Goal: Communication & Community: Answer question/provide support

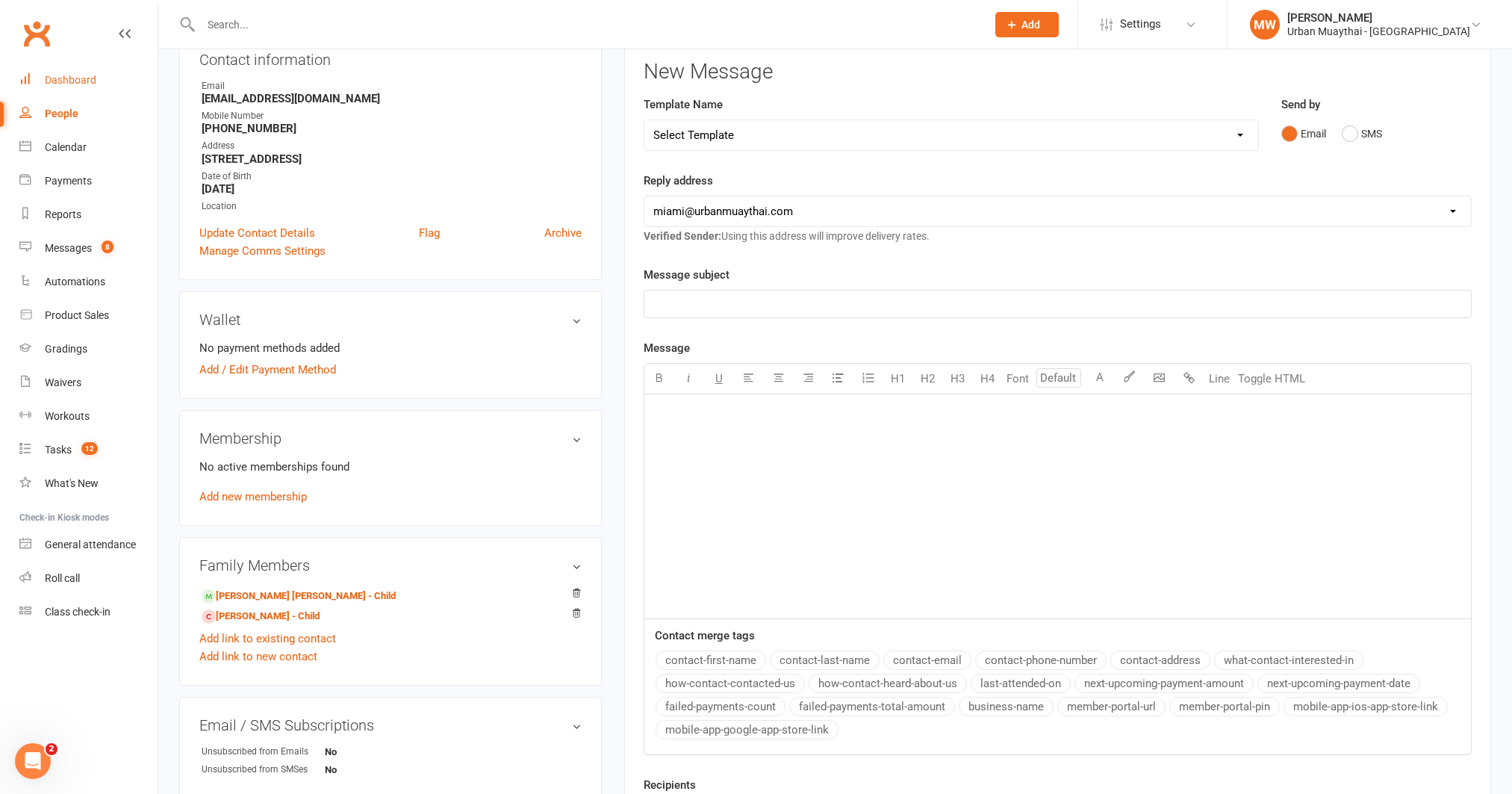
click at [89, 82] on div "Dashboard" at bounding box center [70, 80] width 51 height 12
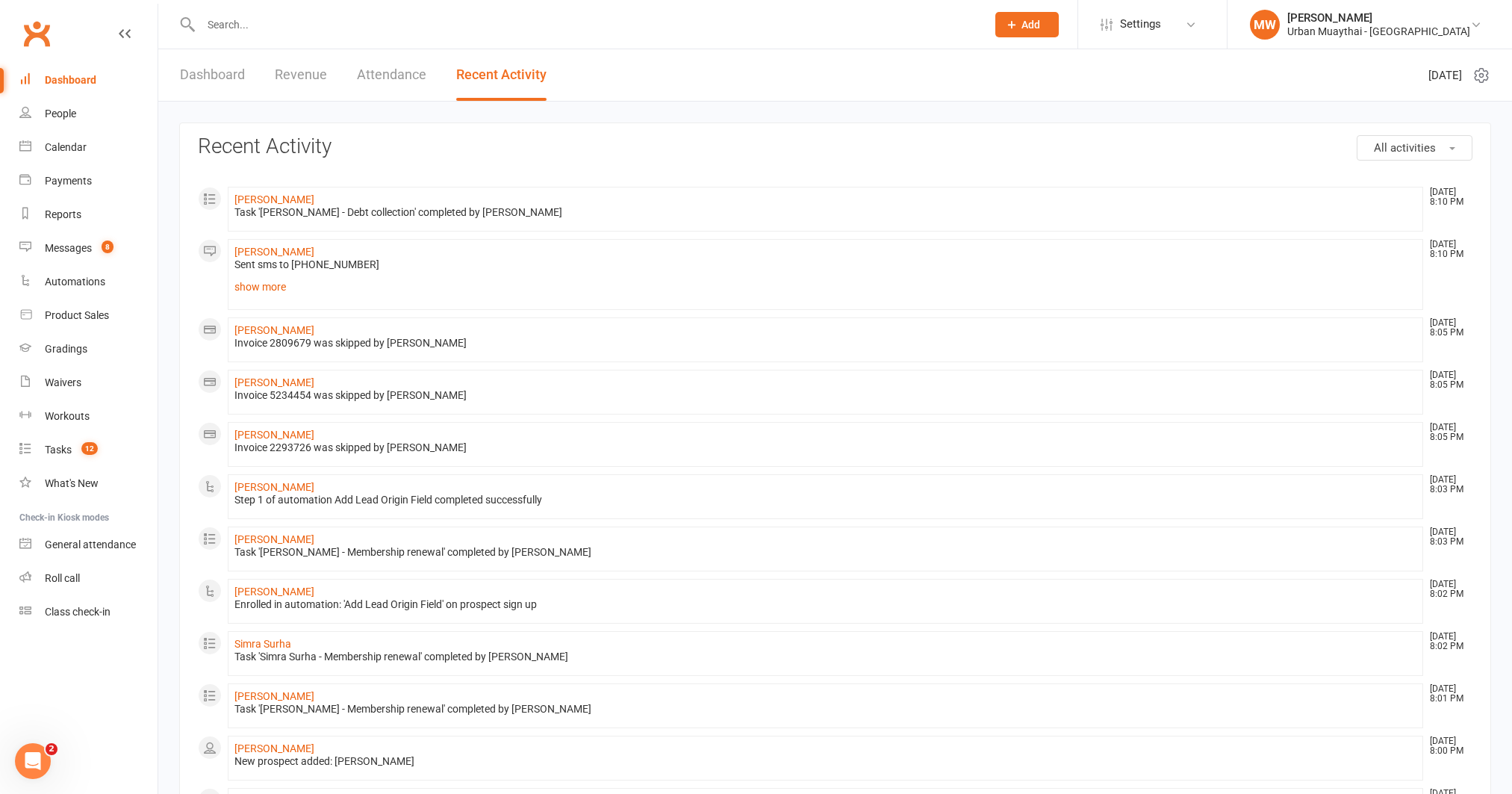
click at [207, 70] on link "Dashboard" at bounding box center [212, 75] width 65 height 51
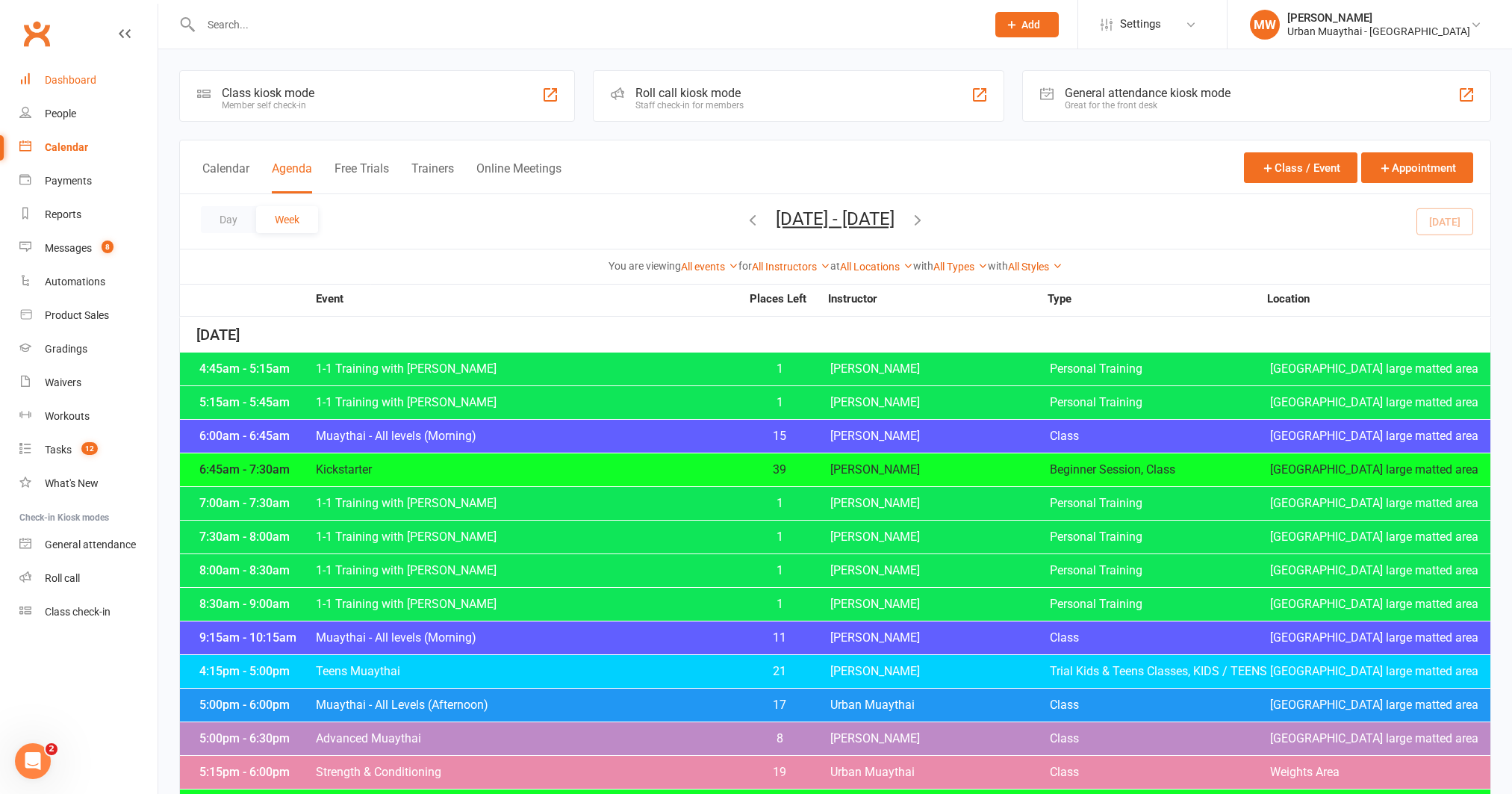
click at [82, 74] on div "Dashboard" at bounding box center [70, 80] width 51 height 12
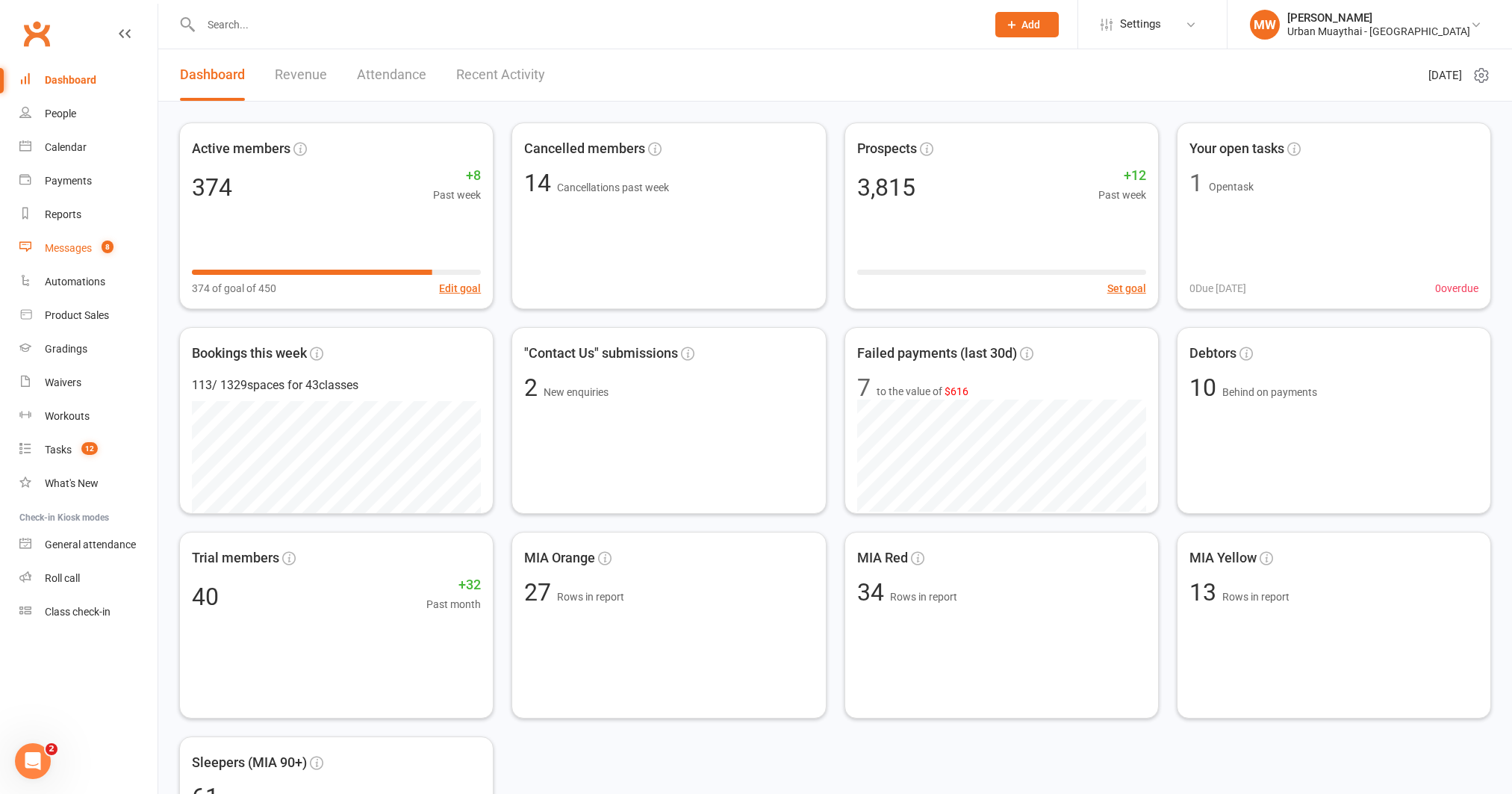
click at [67, 244] on div "Messages" at bounding box center [68, 248] width 47 height 12
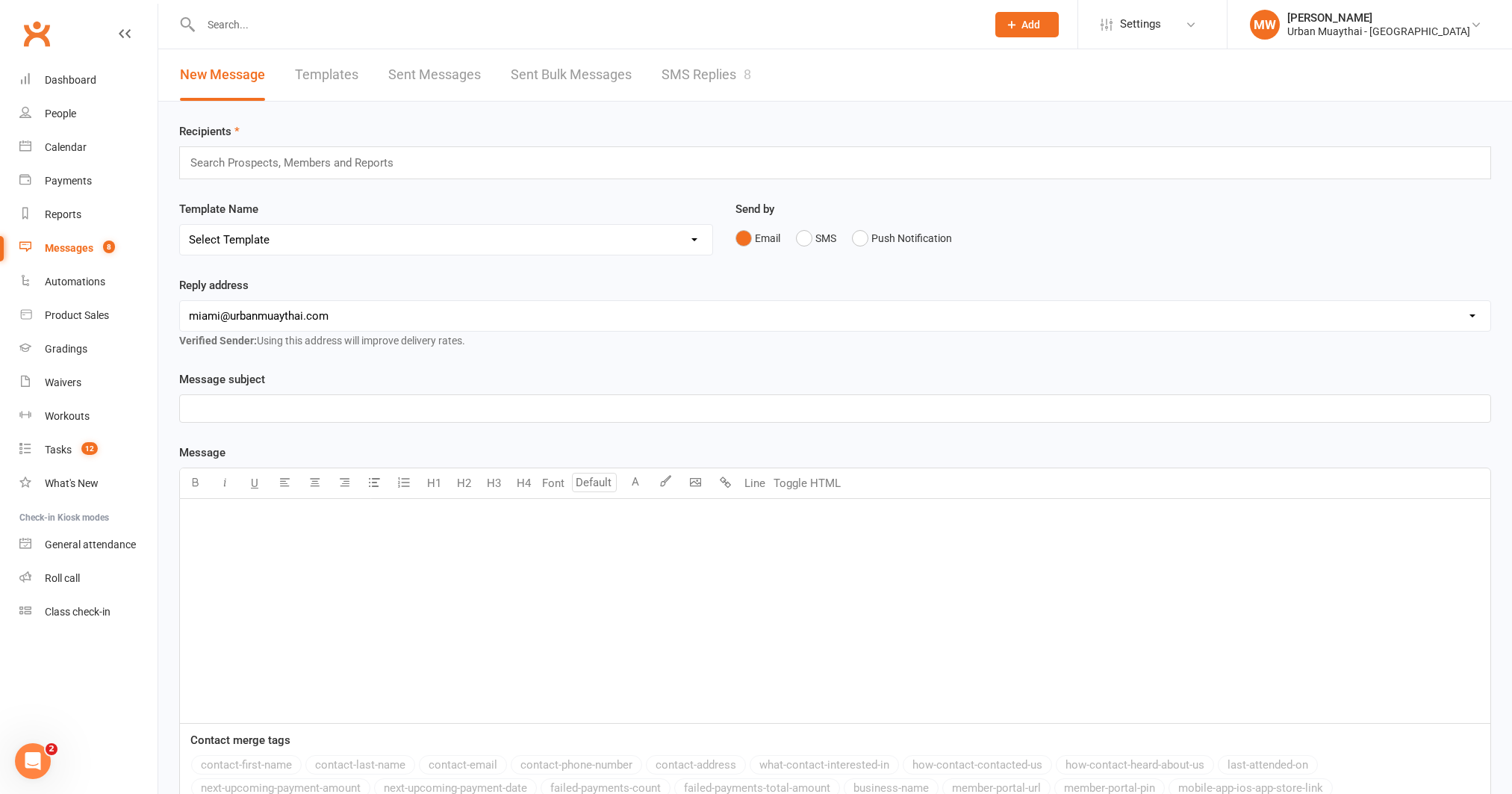
click at [703, 67] on link "SMS Replies 8" at bounding box center [706, 75] width 90 height 51
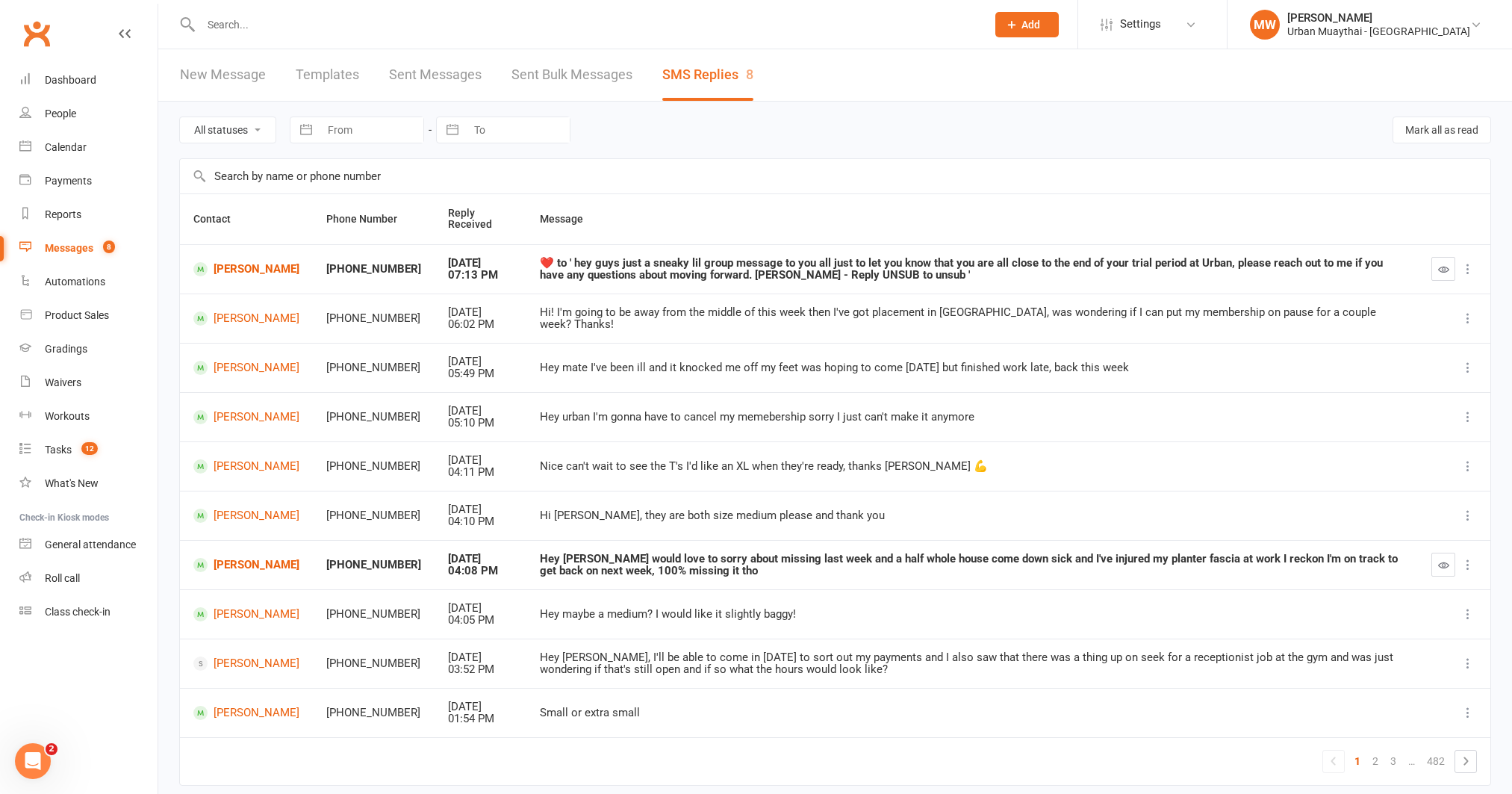
click at [249, 134] on select "All statuses Read only Unread only" at bounding box center [228, 130] width 96 height 26
select select "unread_only"
click at [180, 117] on select "All statuses Read only Unread only" at bounding box center [228, 130] width 96 height 26
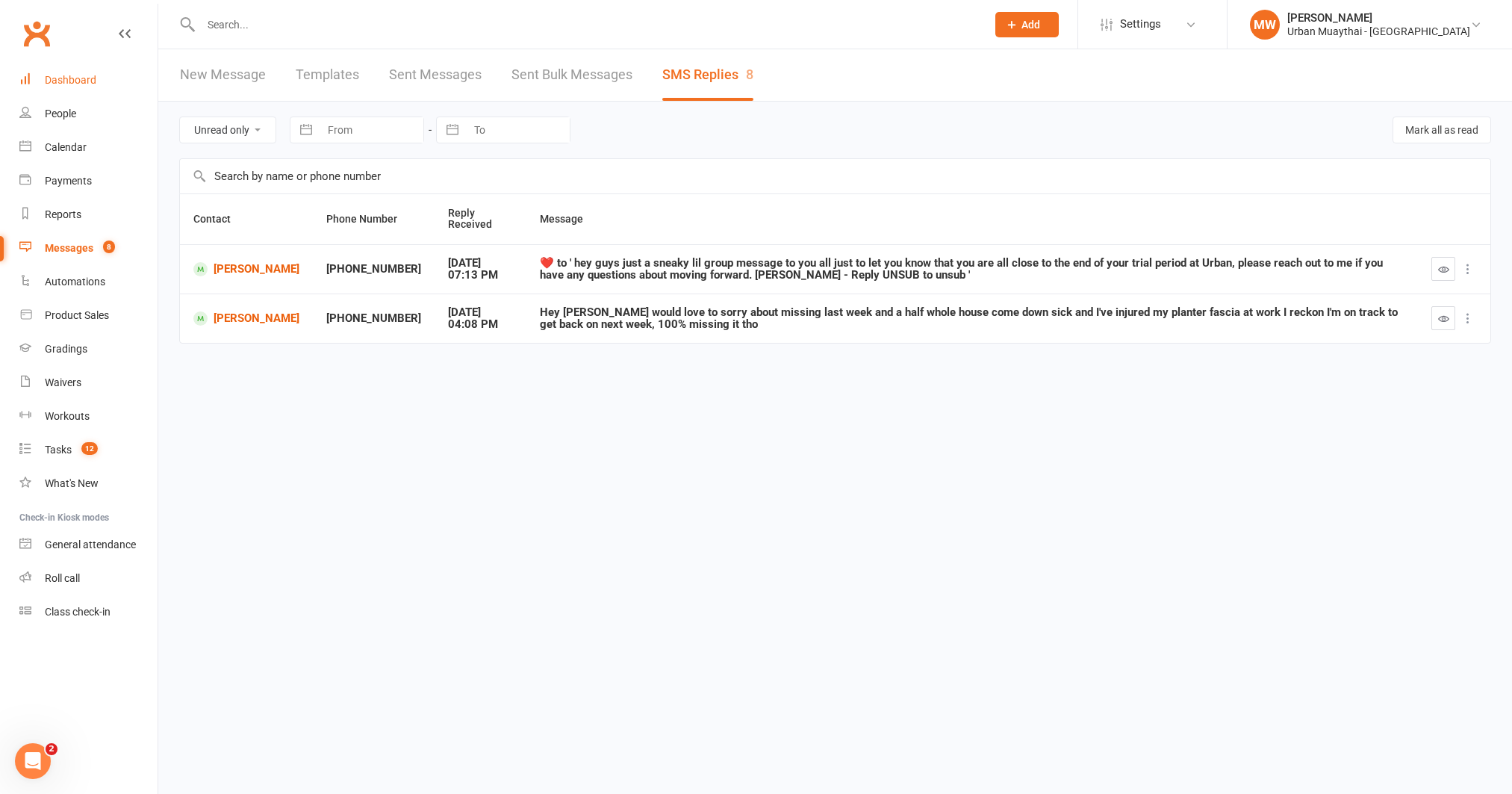
click at [72, 82] on div "Dashboard" at bounding box center [70, 80] width 51 height 12
